Goal: Information Seeking & Learning: Learn about a topic

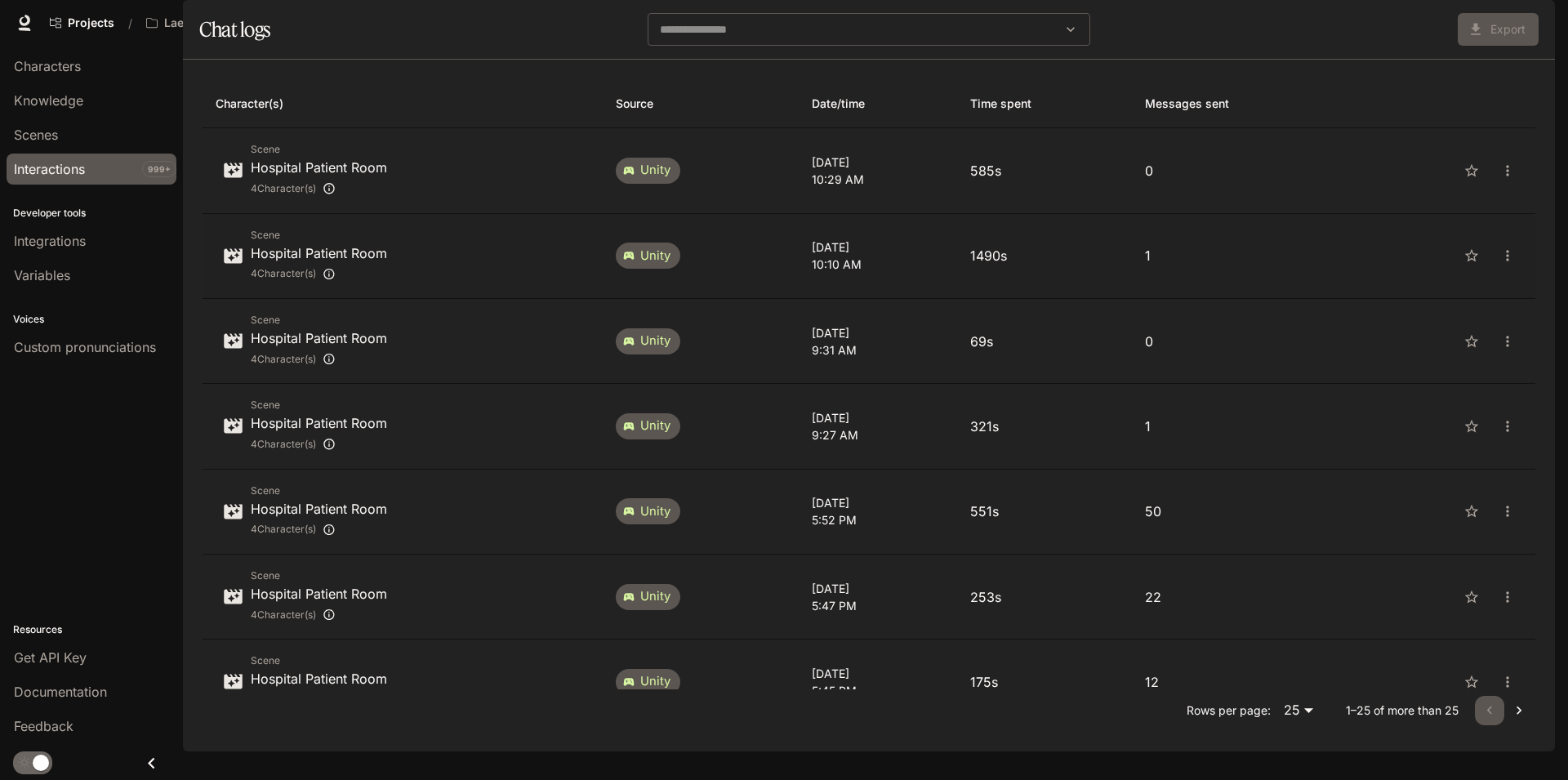
click at [1262, 265] on p "1" at bounding box center [1242, 256] width 195 height 19
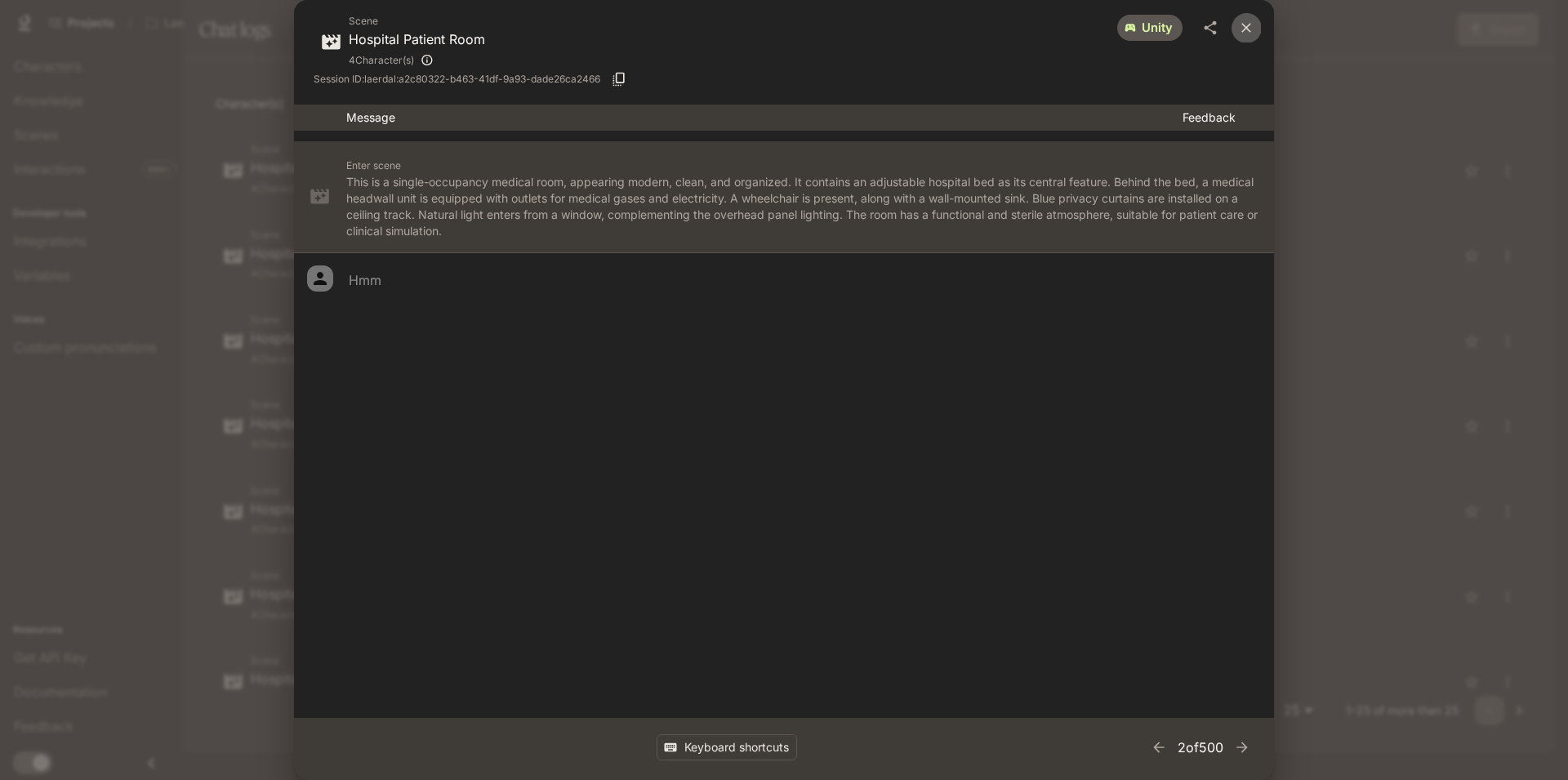
click at [1246, 31] on icon "close" at bounding box center [1246, 27] width 16 height 16
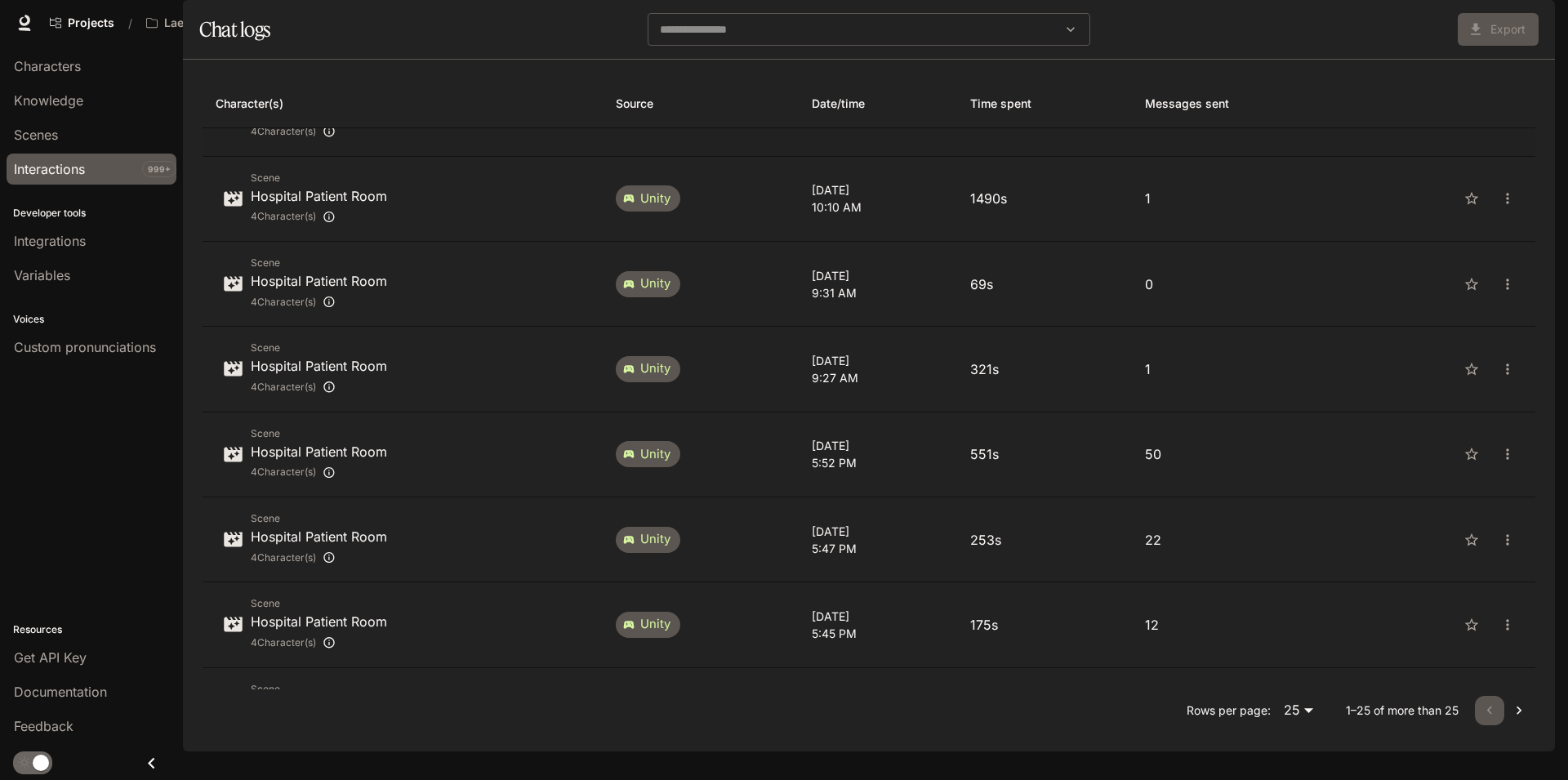
scroll to position [98, 0]
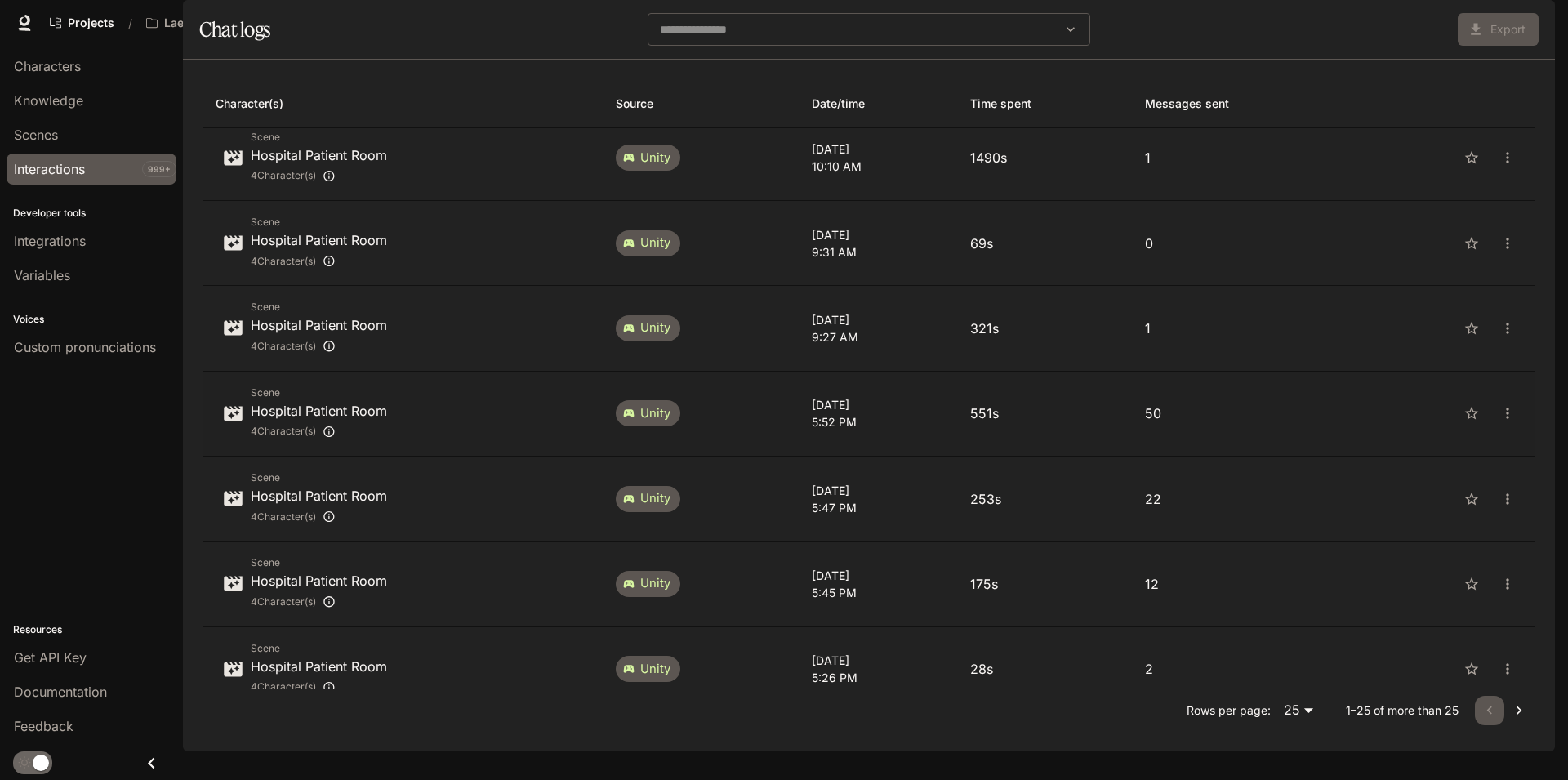
click at [1109, 423] on p "551s" at bounding box center [1045, 414] width 148 height 19
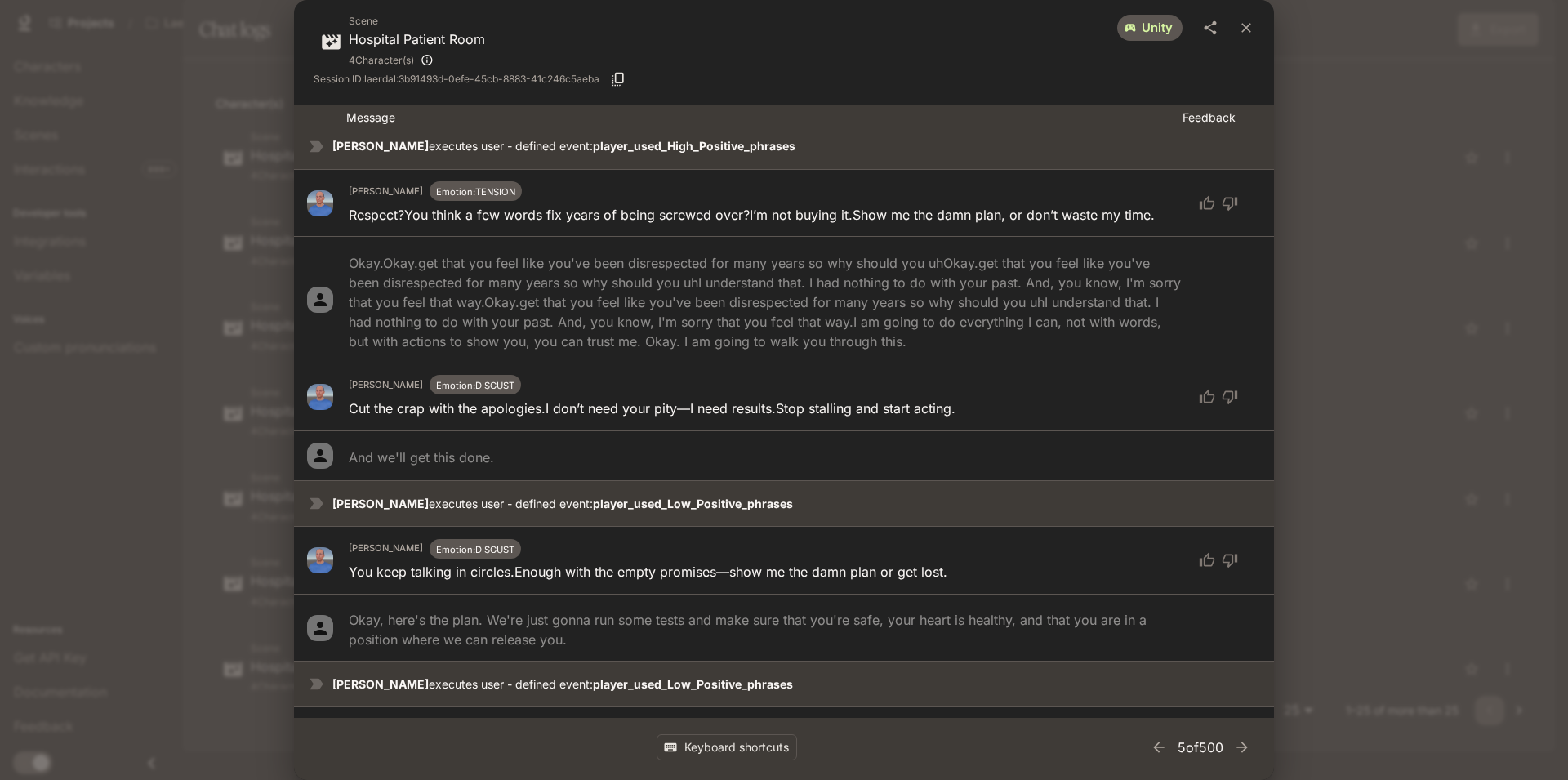
scroll to position [3890, 0]
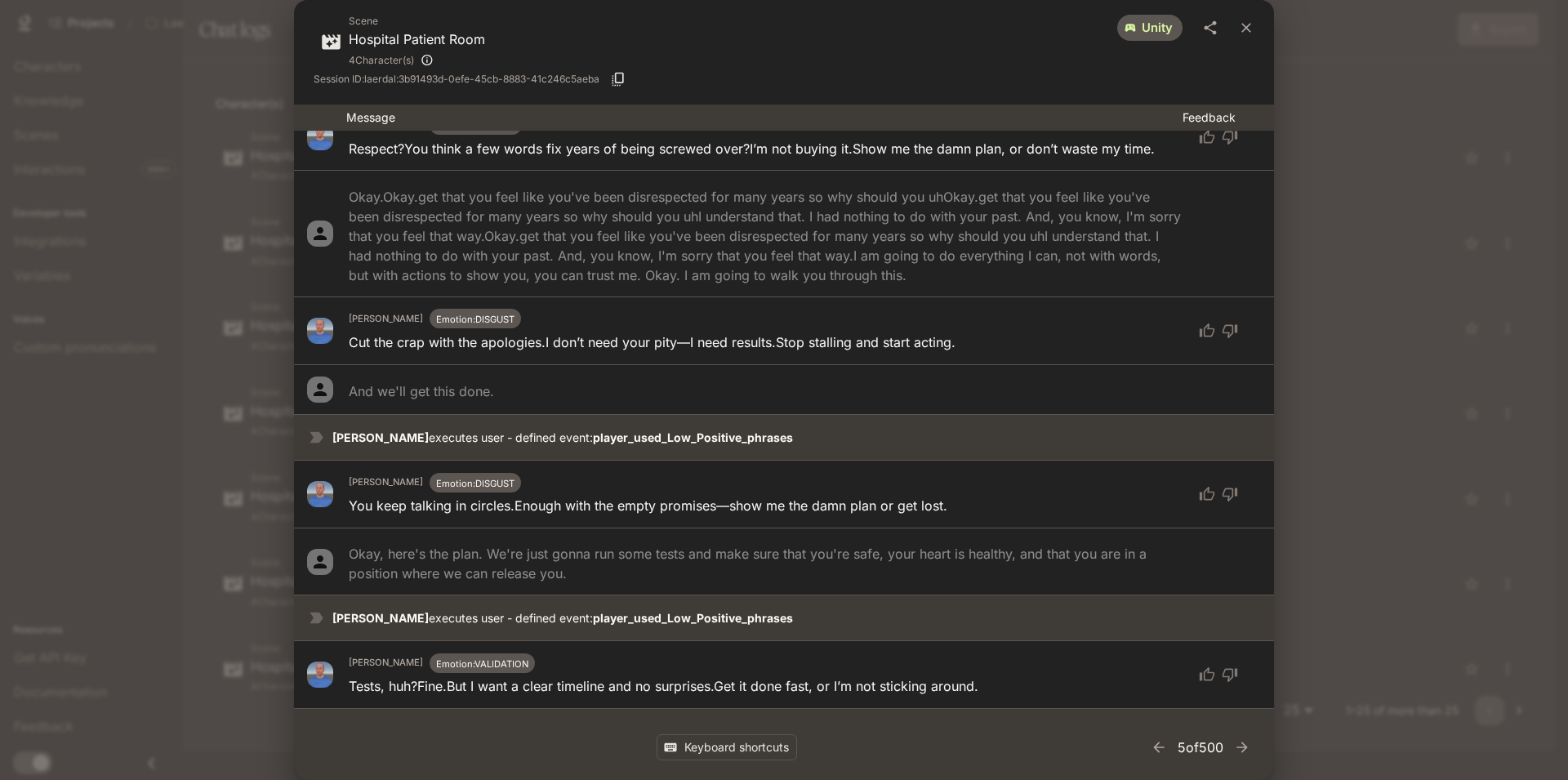
click at [1374, 196] on div "Scene Hospital Patient Room 4 Character(s) unity Session ID: laerdal:3b91493d-0…" at bounding box center [784, 390] width 1568 height 780
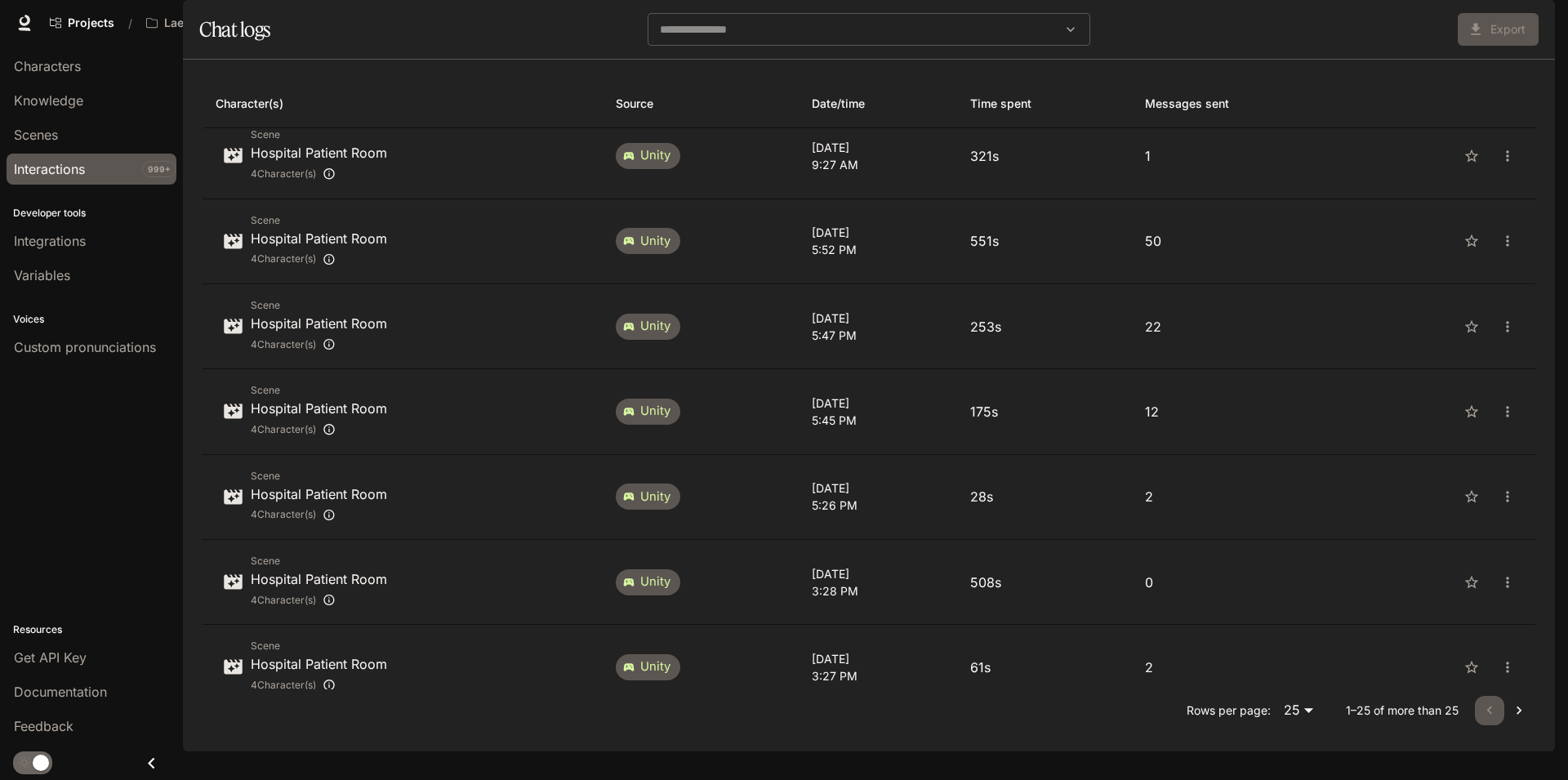
scroll to position [294, 0]
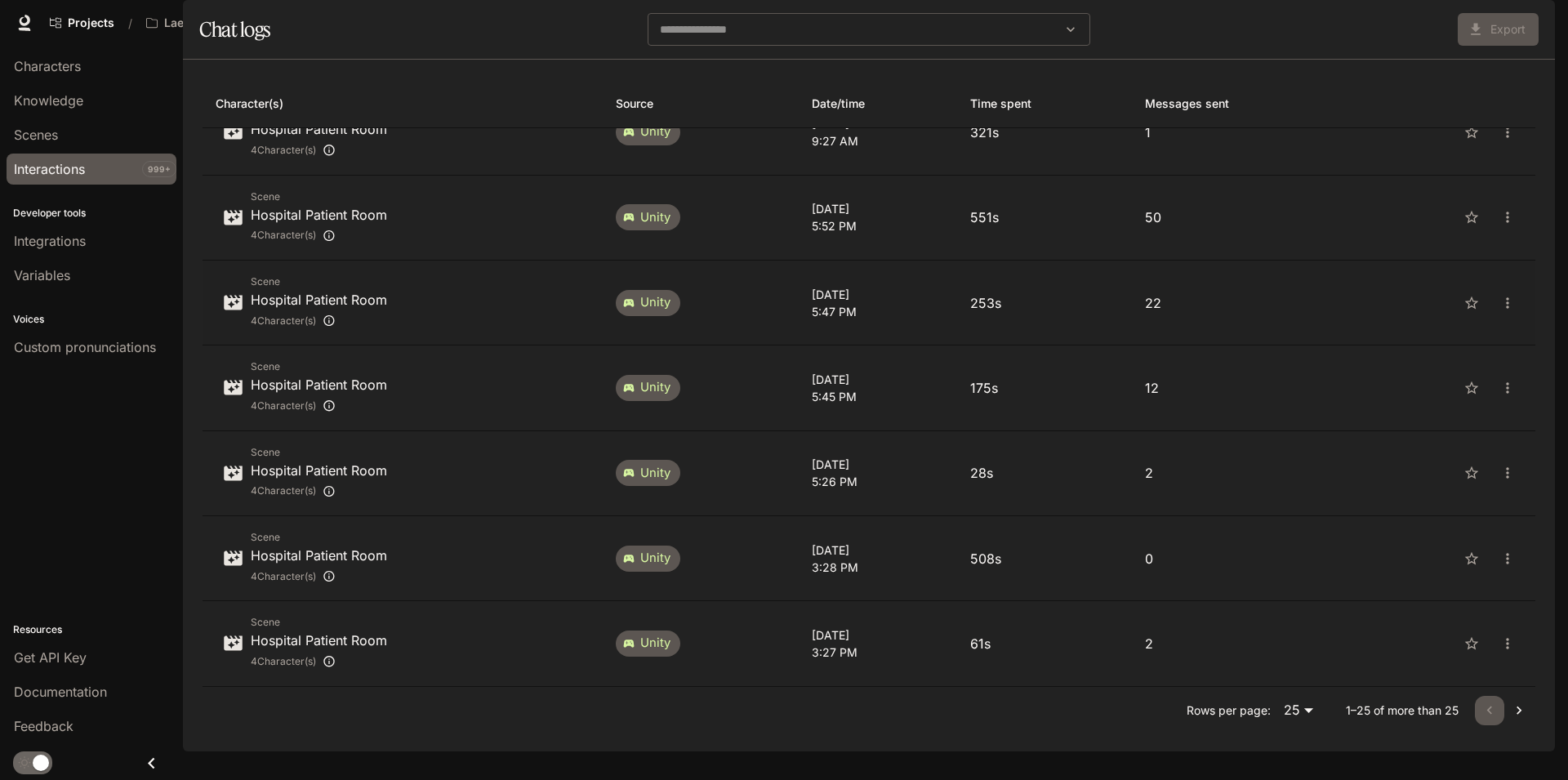
click at [1232, 338] on td "22" at bounding box center [1242, 303] width 221 height 85
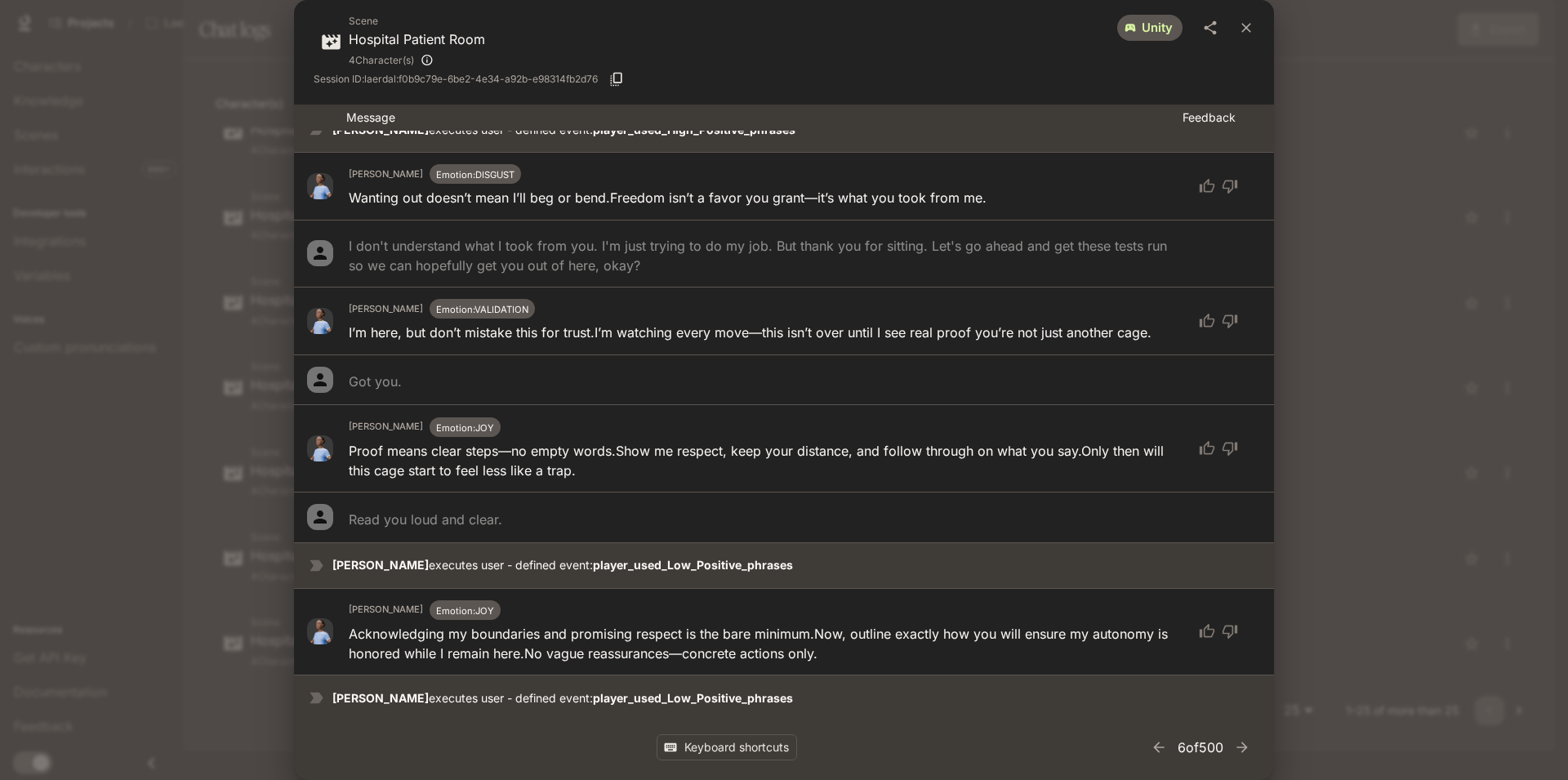
scroll to position [1384, 0]
click at [1378, 254] on div "Scene Hospital Patient Room 4 Character(s) unity Session ID: laerdal:f0b9c79e-6…" at bounding box center [784, 390] width 1568 height 780
